Goal: Task Accomplishment & Management: Use online tool/utility

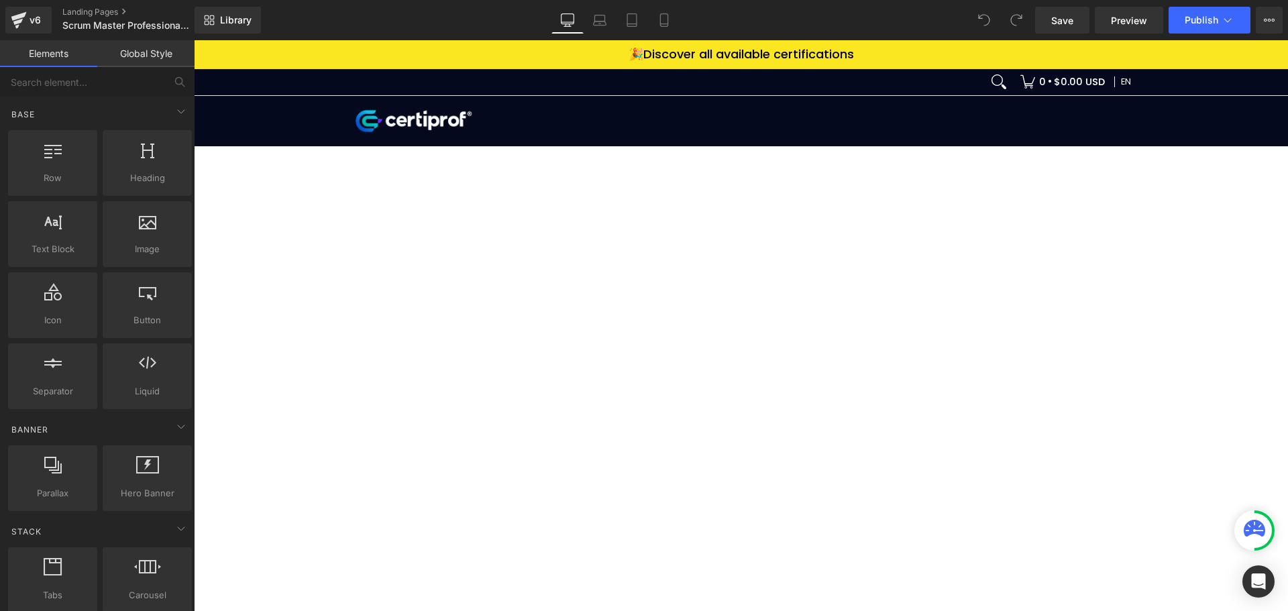
click at [881, 413] on div at bounding box center [741, 415] width 1094 height 537
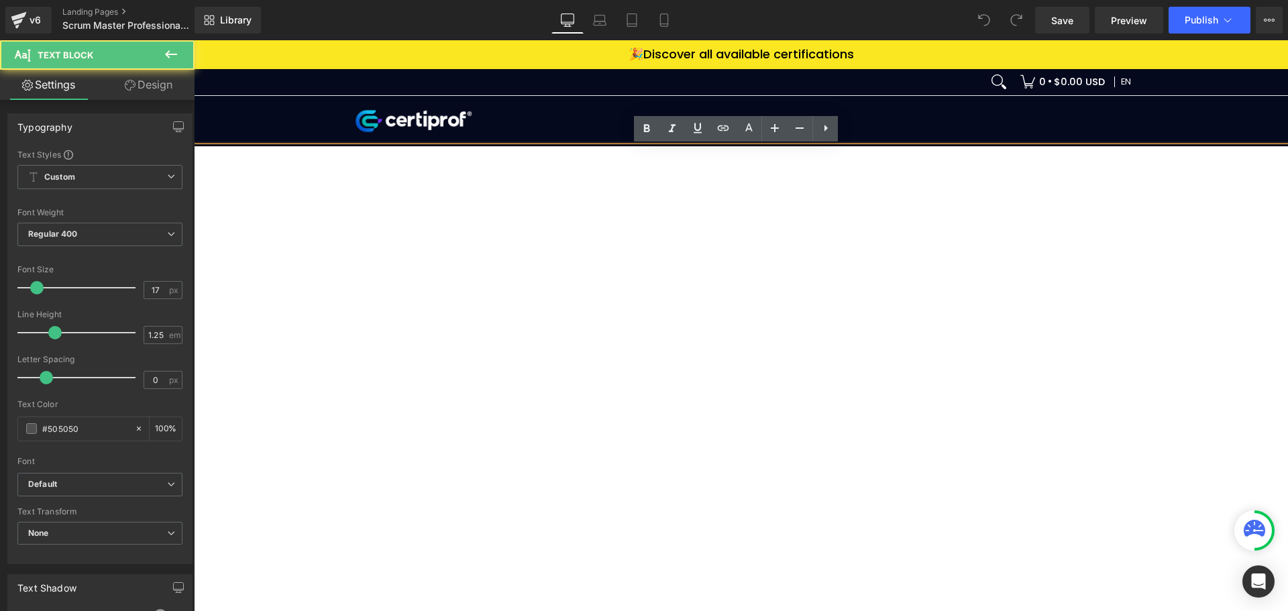
click at [818, 260] on div at bounding box center [741, 415] width 1094 height 537
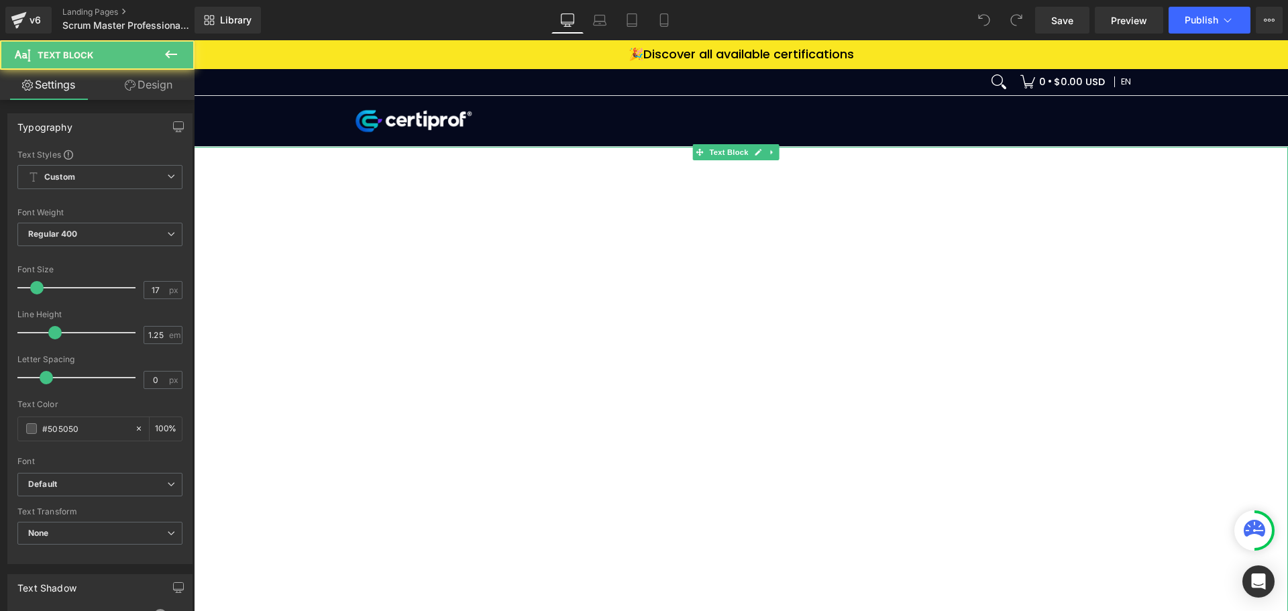
click at [750, 176] on div at bounding box center [741, 415] width 1094 height 537
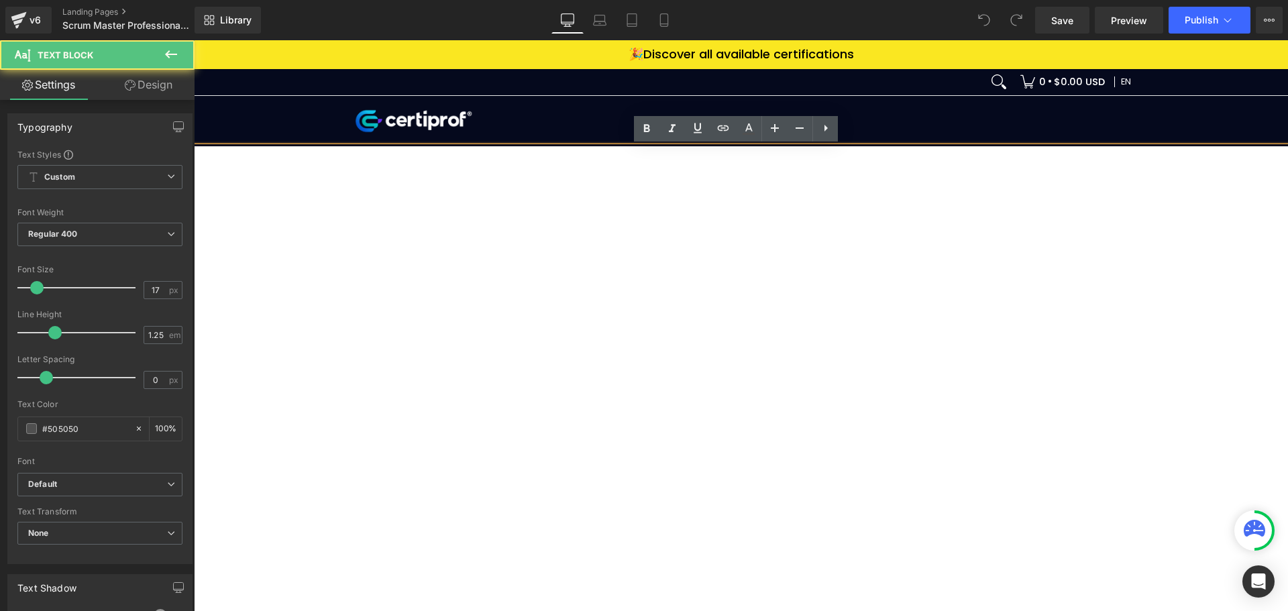
click at [615, 147] on div at bounding box center [741, 415] width 1094 height 537
click at [727, 394] on div at bounding box center [741, 415] width 1094 height 537
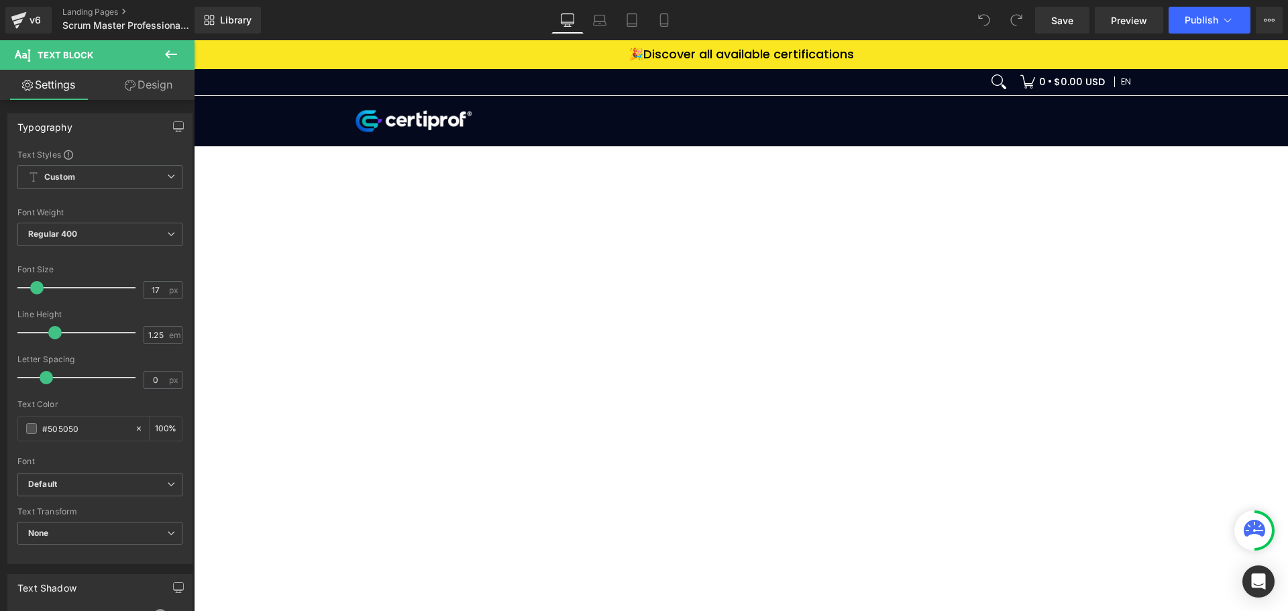
click at [144, 79] on link "Design" at bounding box center [148, 85] width 97 height 30
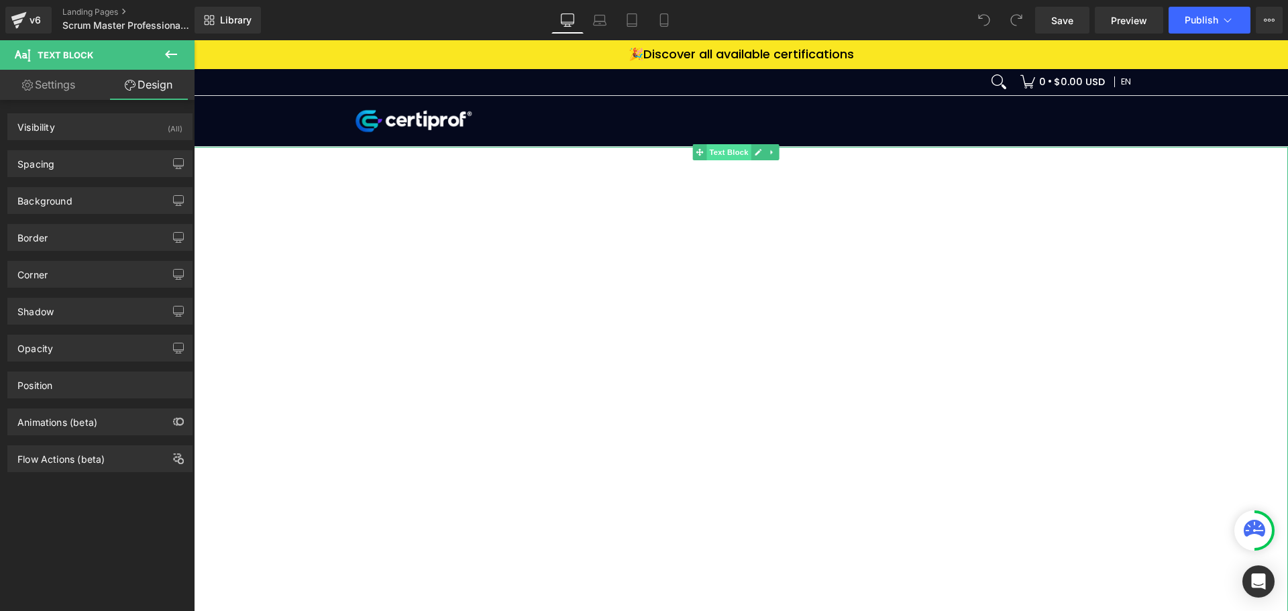
click at [724, 156] on span "Text Block" at bounding box center [728, 152] width 44 height 16
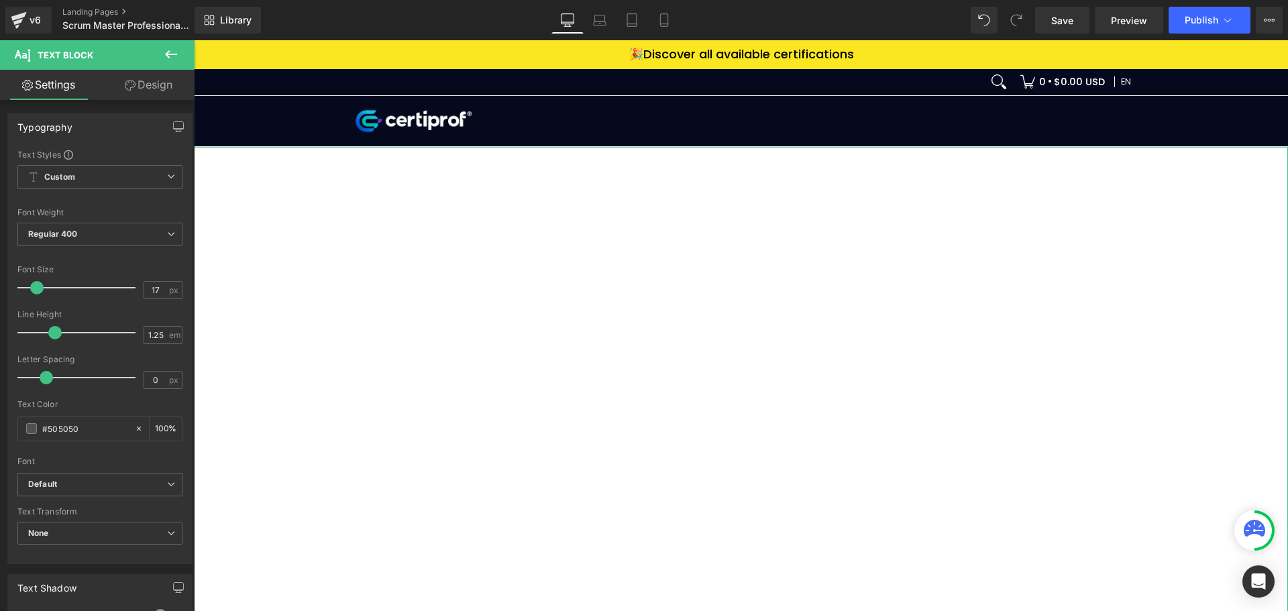
click at [141, 71] on link "Design" at bounding box center [148, 85] width 97 height 30
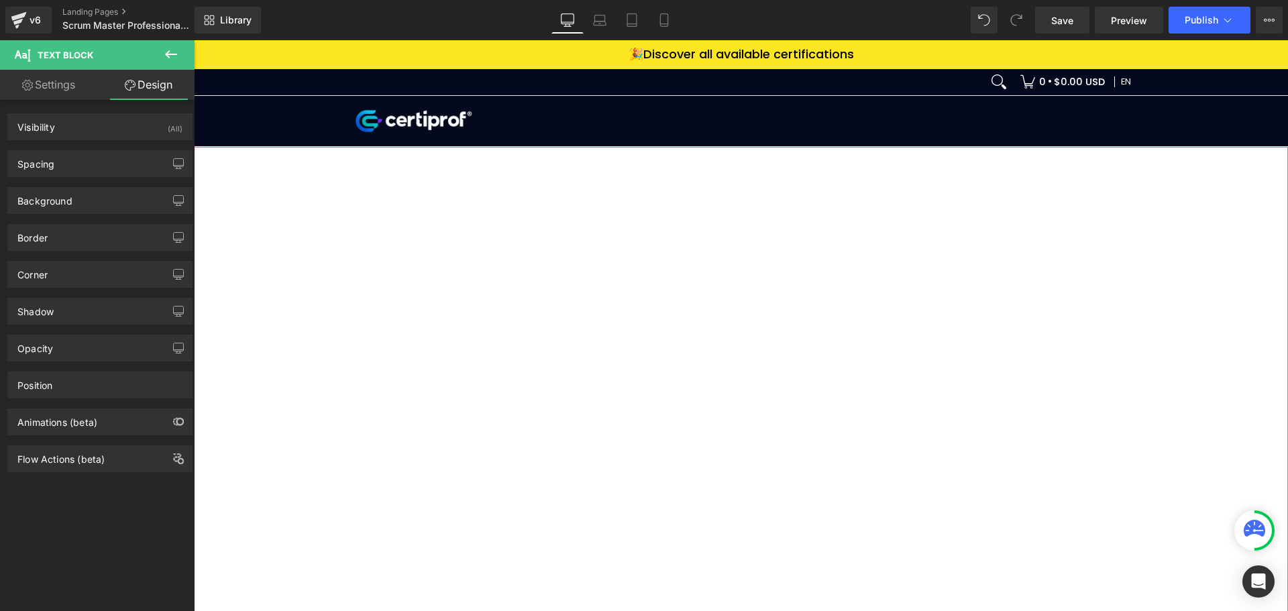
click at [7, 83] on link "Settings" at bounding box center [48, 85] width 97 height 30
type input "100"
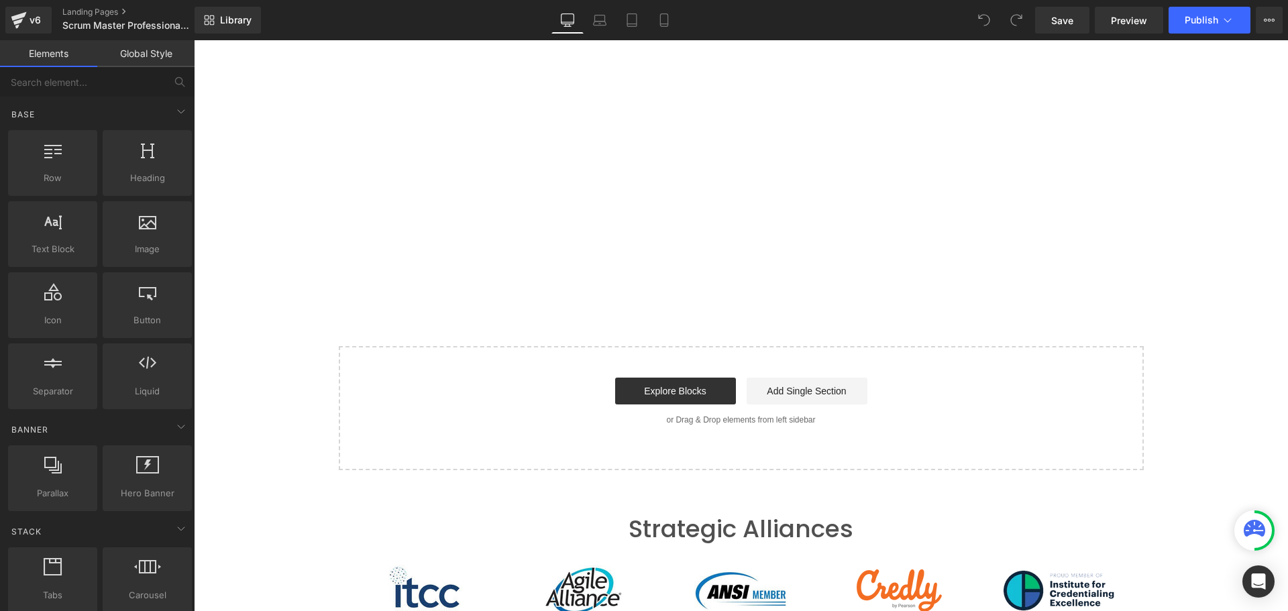
scroll to position [335, 0]
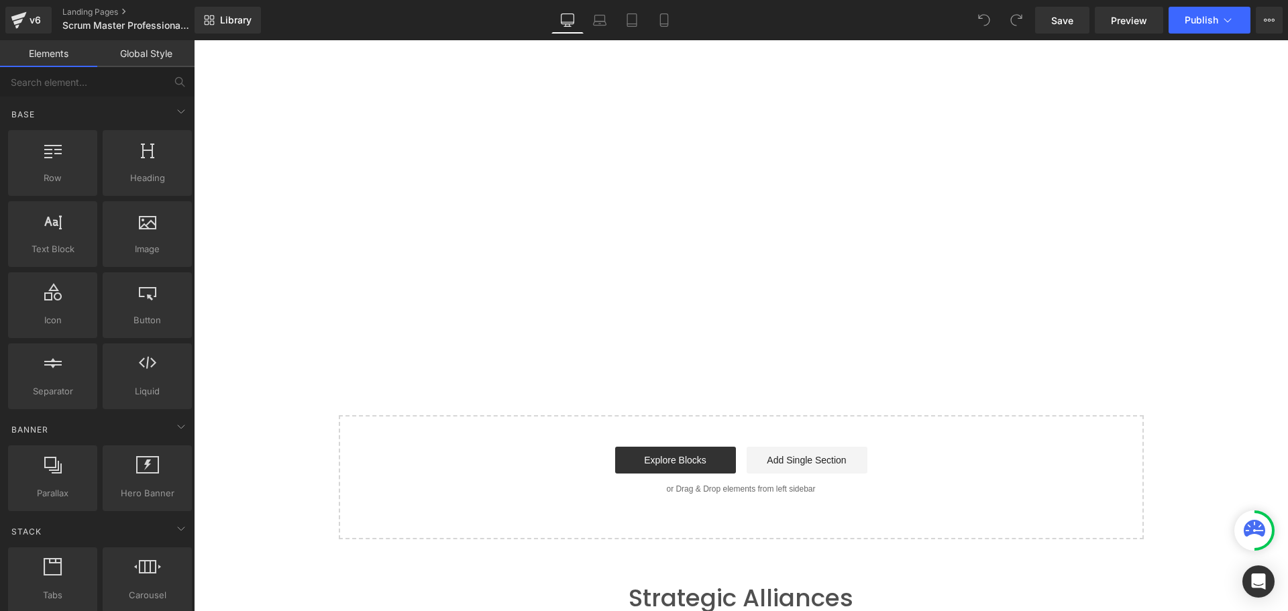
click at [892, 243] on div at bounding box center [741, 80] width 1094 height 537
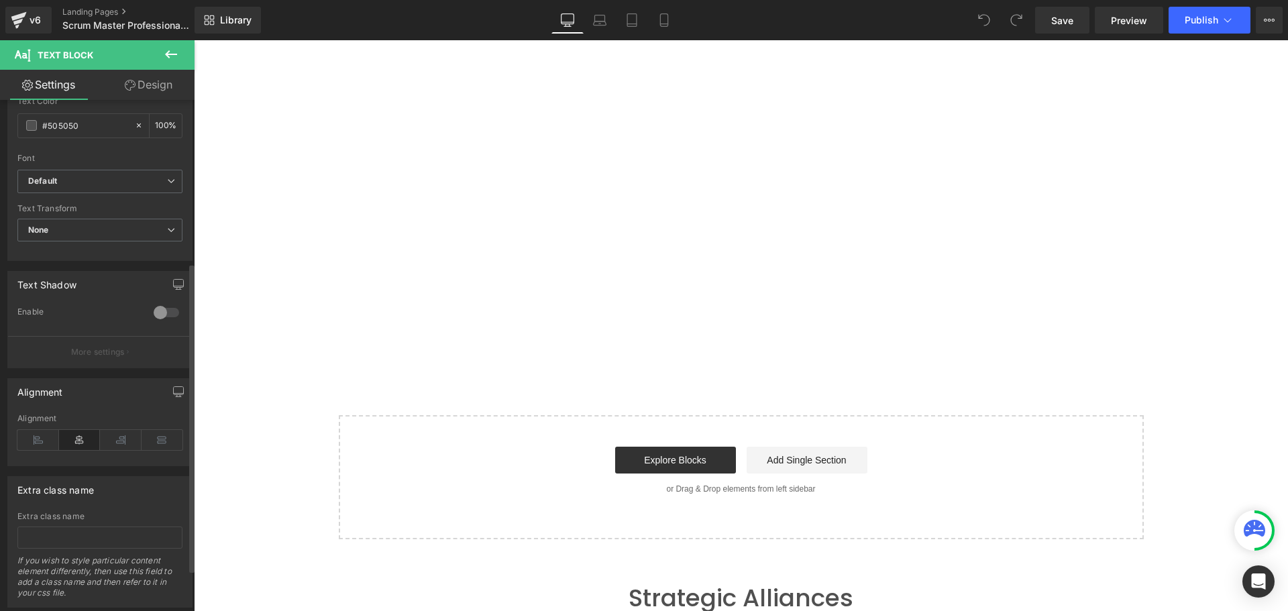
scroll to position [337, 0]
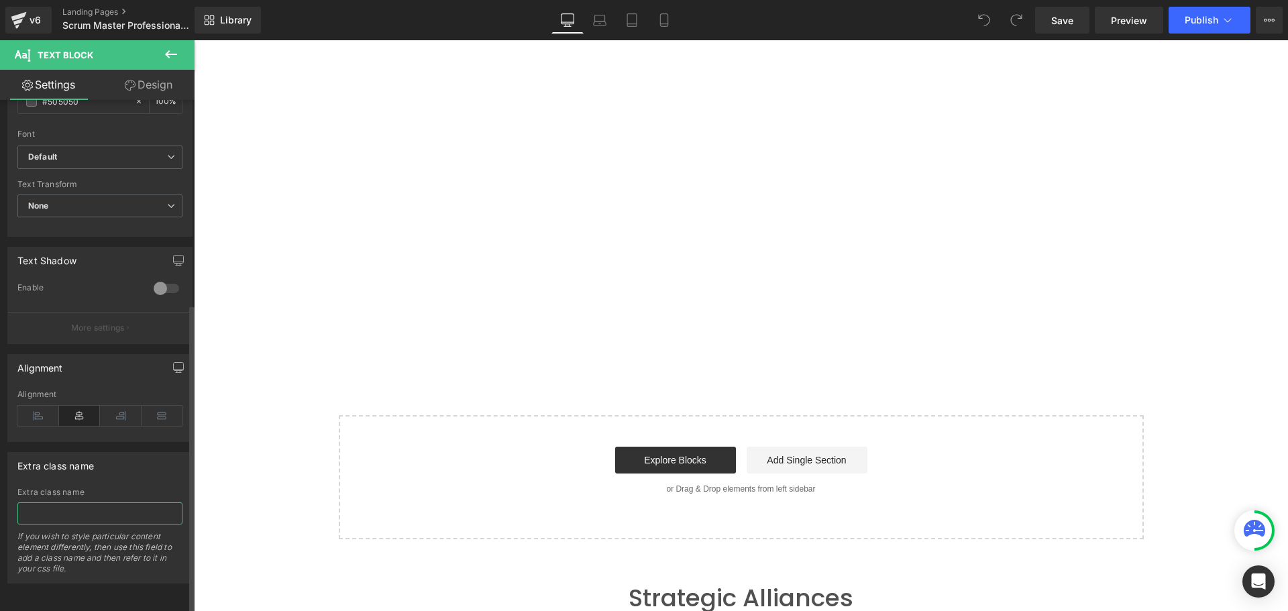
click at [74, 507] on input "text" at bounding box center [99, 513] width 165 height 22
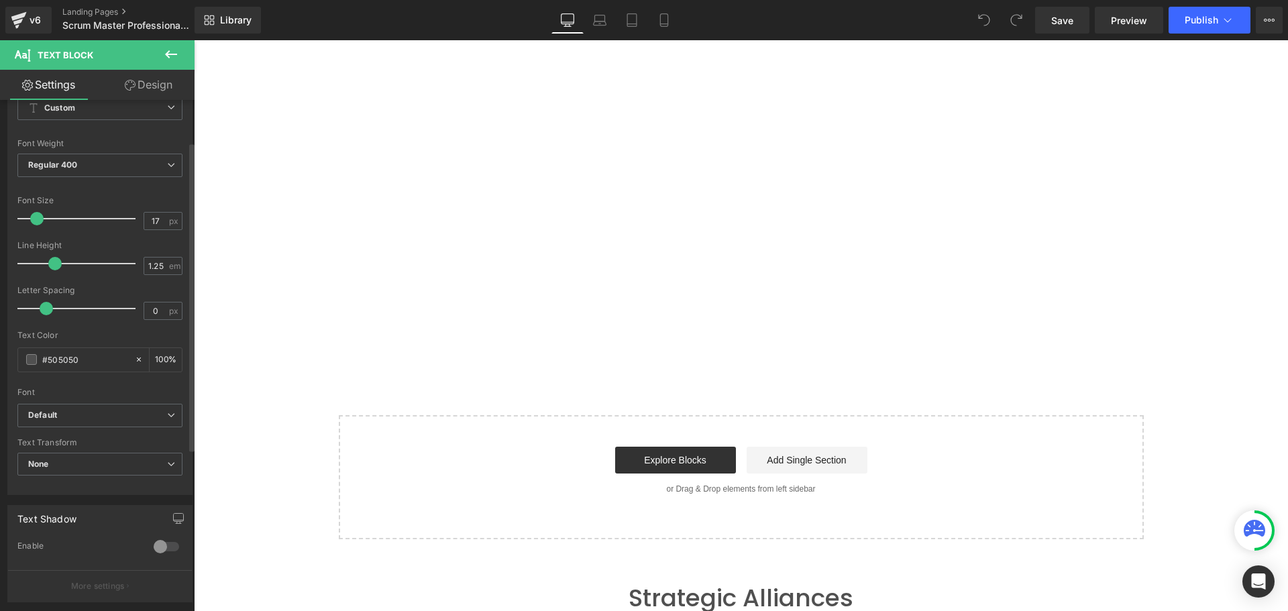
scroll to position [0, 0]
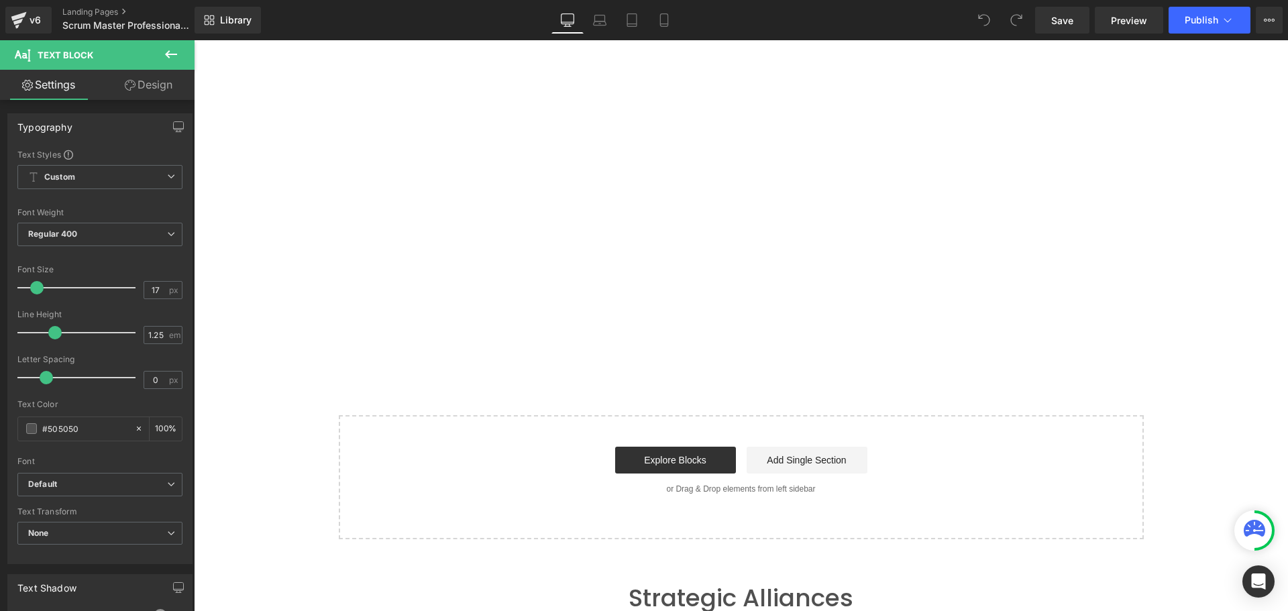
click at [133, 82] on icon at bounding box center [130, 85] width 11 height 11
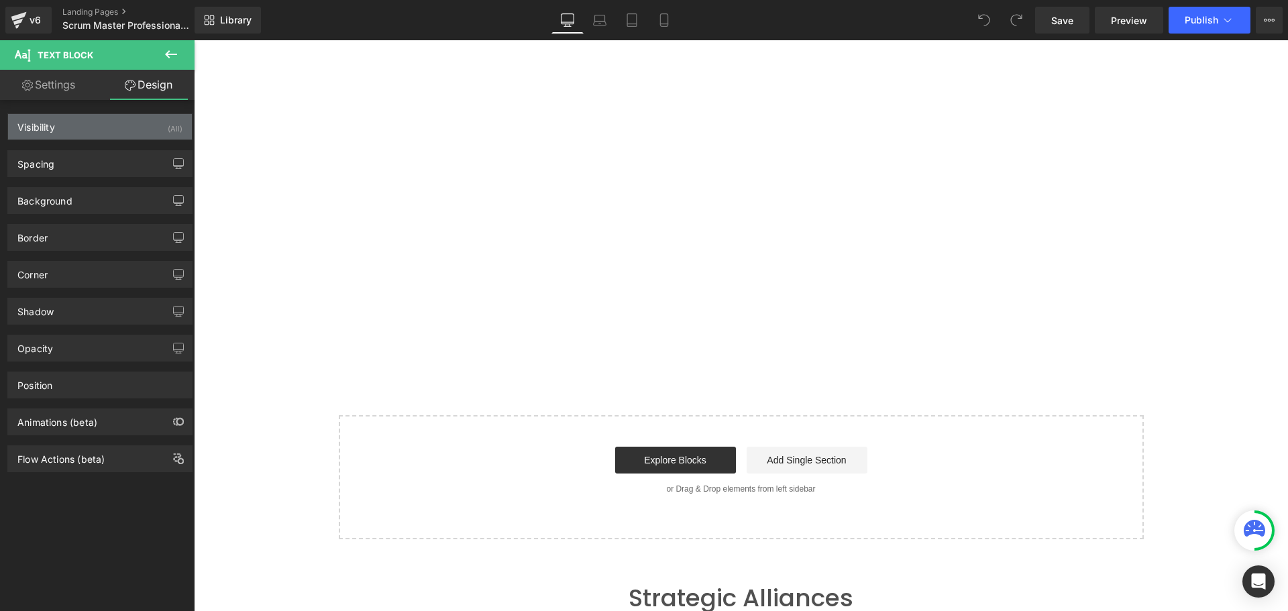
click at [52, 120] on div "Visibility" at bounding box center [36, 123] width 38 height 19
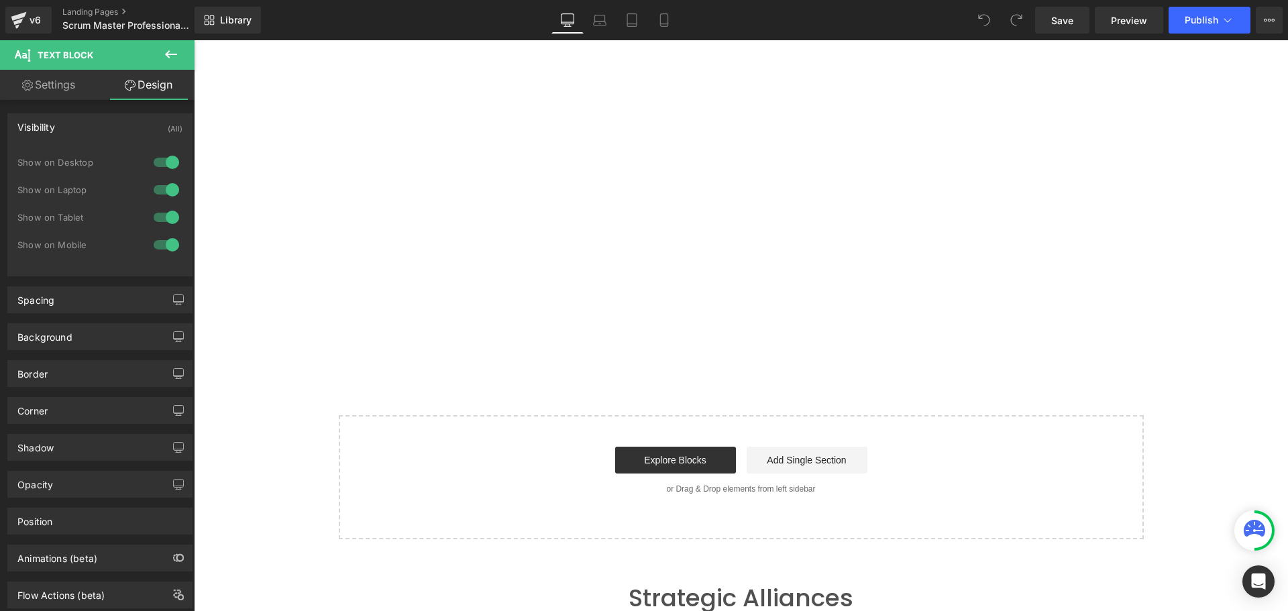
click at [52, 120] on div "Visibility" at bounding box center [36, 123] width 38 height 19
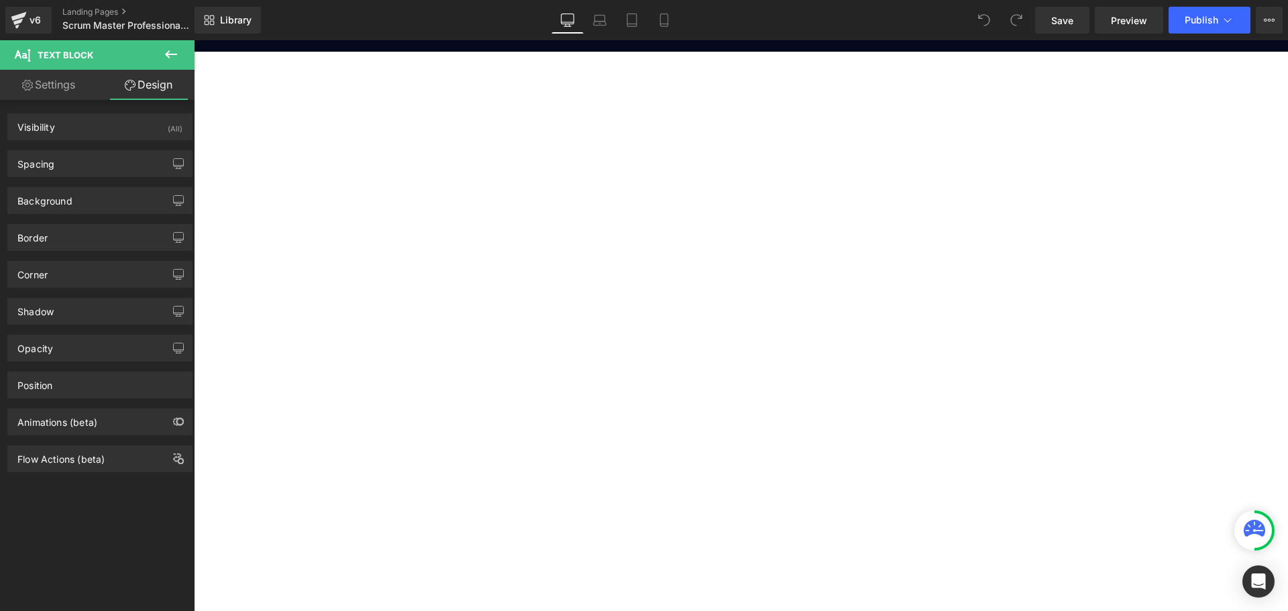
scroll to position [67, 0]
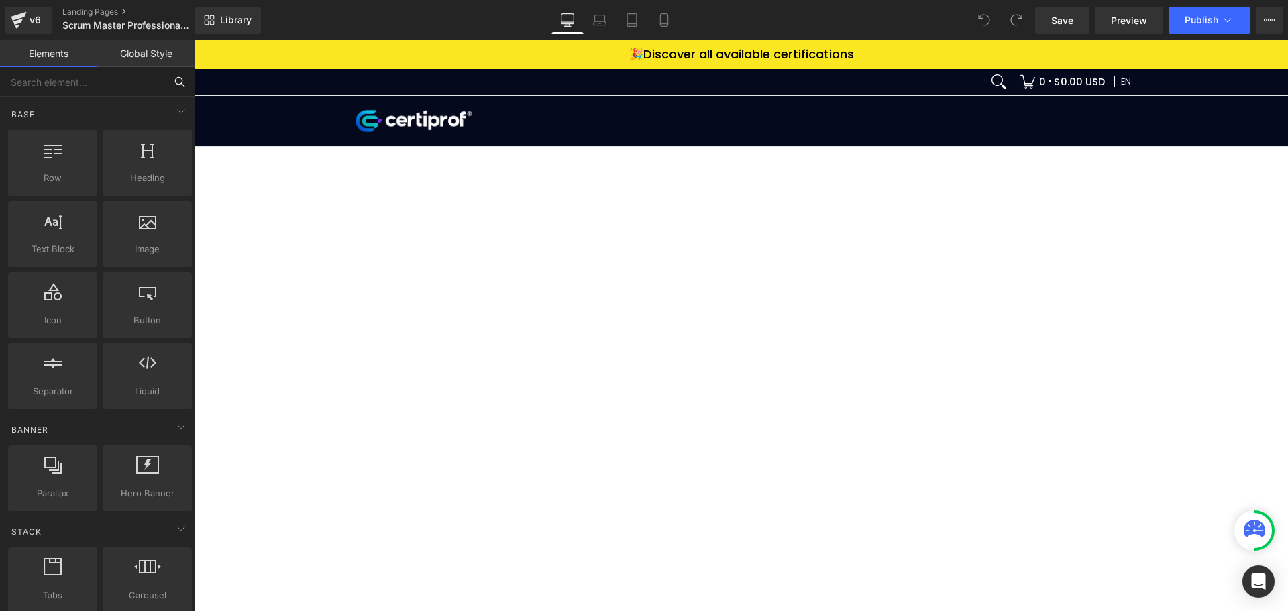
click at [77, 85] on input "text" at bounding box center [82, 82] width 165 height 30
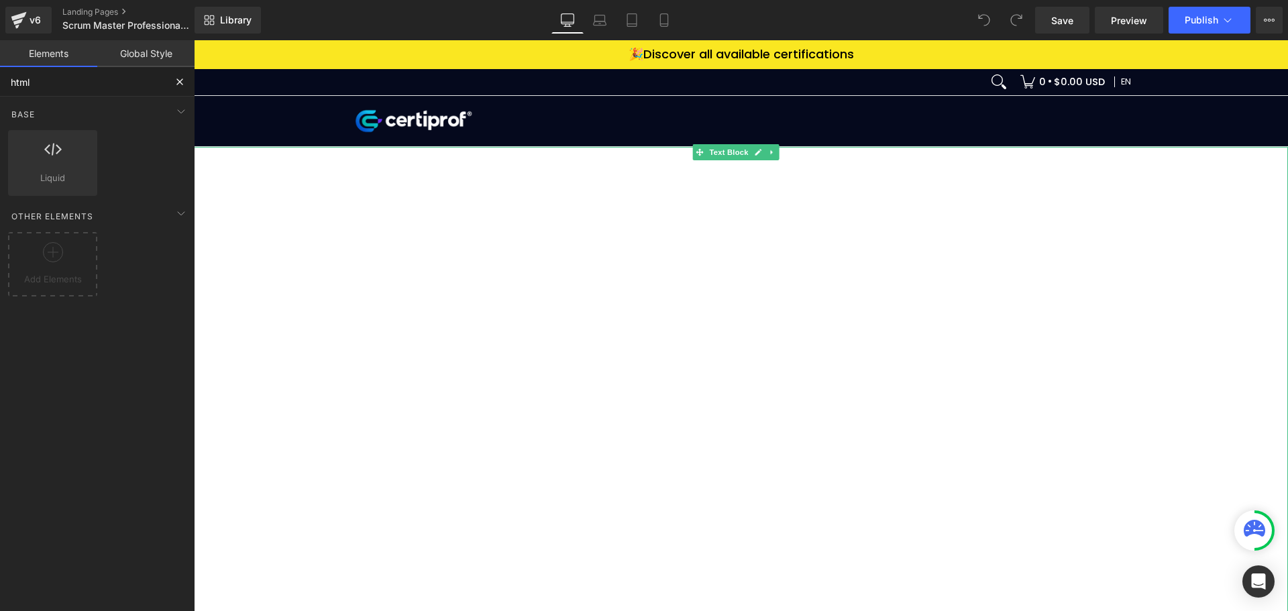
type input "html"
click at [768, 152] on icon at bounding box center [771, 152] width 7 height 8
click at [732, 362] on div at bounding box center [741, 415] width 1094 height 537
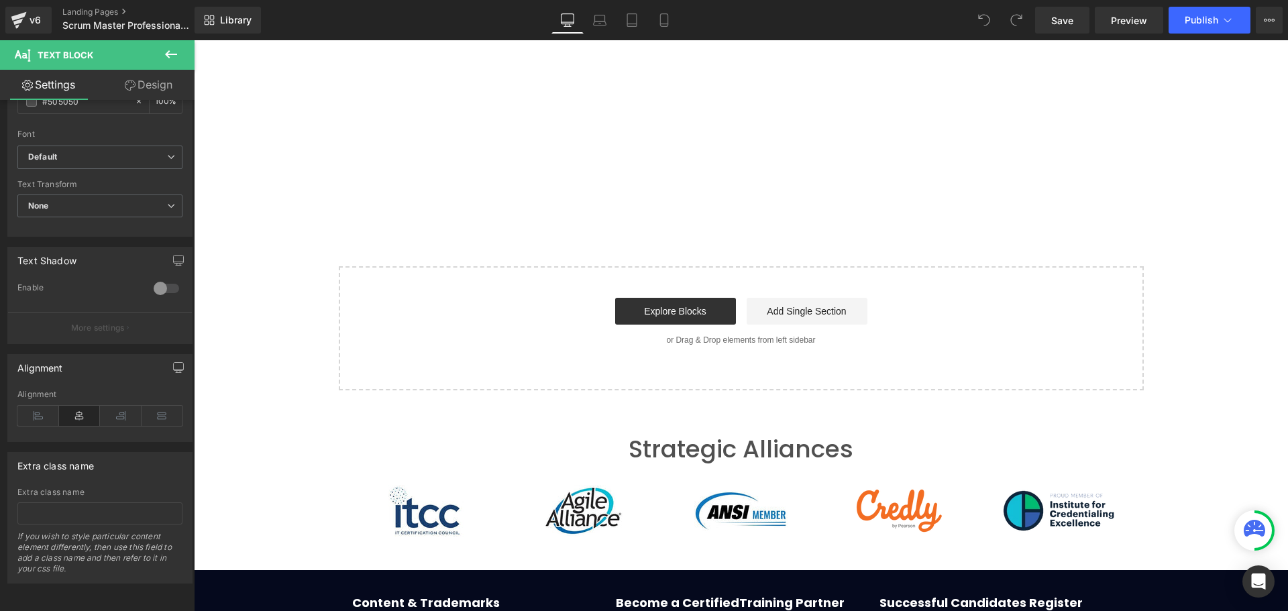
scroll to position [469, 0]
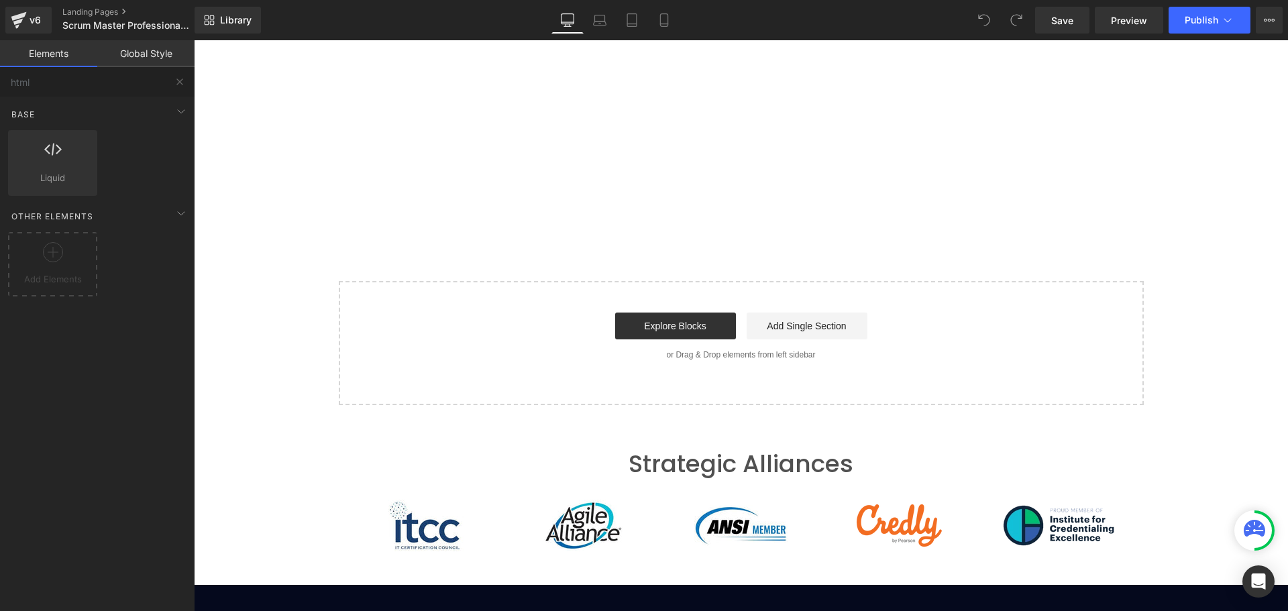
click at [371, 274] on div "Text Block Select your layout" at bounding box center [741, 41] width 1094 height 728
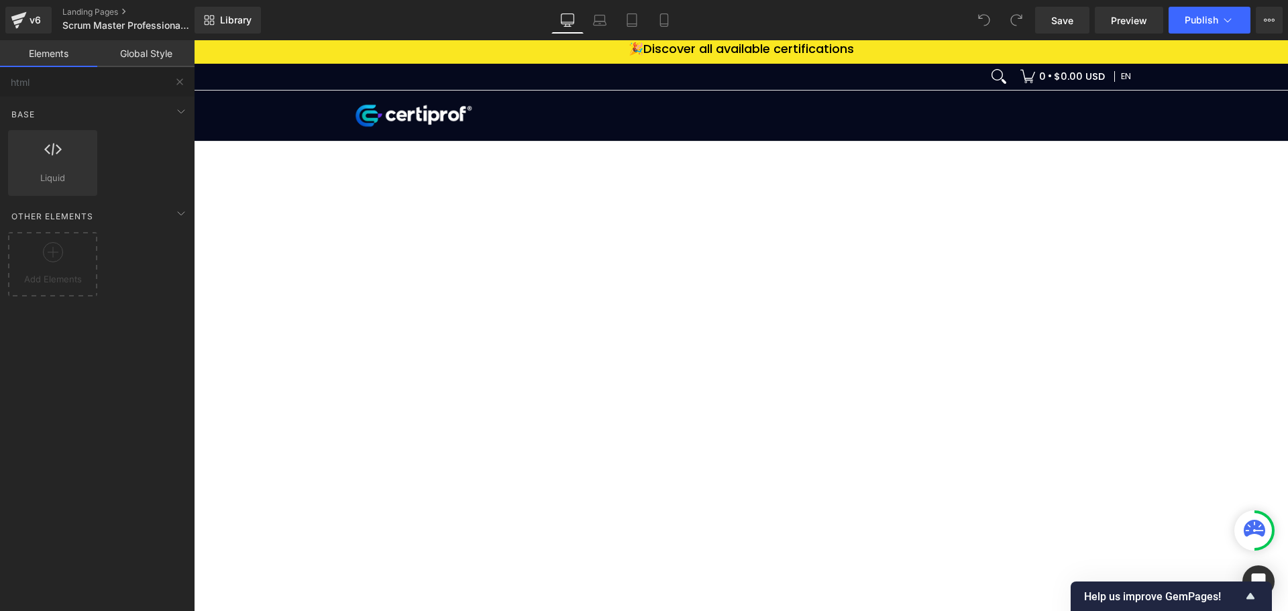
scroll to position [0, 0]
